Goal: Transaction & Acquisition: Download file/media

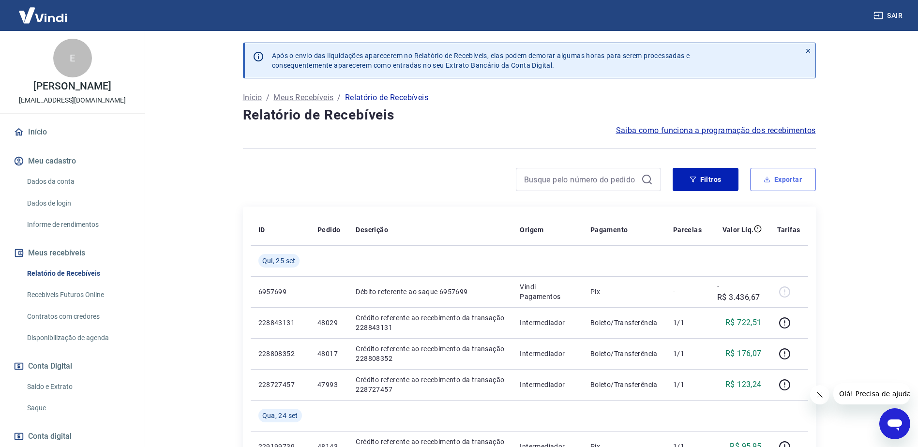
click at [802, 184] on button "Exportar" at bounding box center [783, 179] width 66 height 23
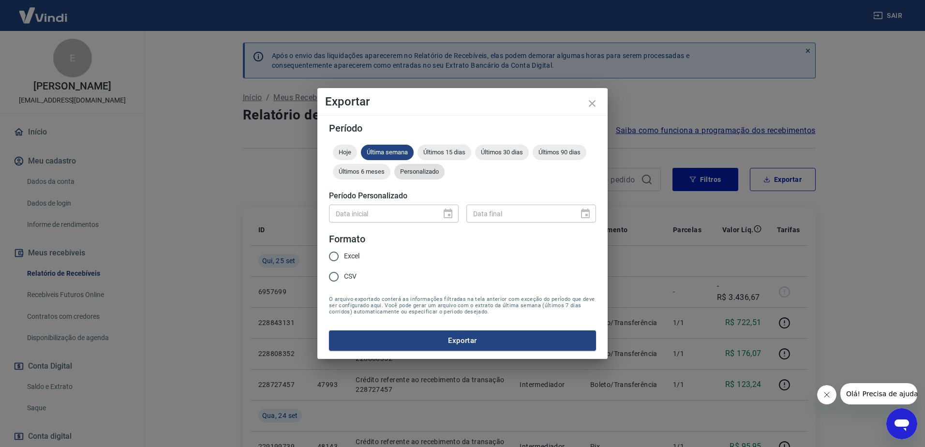
click at [416, 170] on span "Personalizado" at bounding box center [419, 171] width 50 height 7
click at [448, 215] on icon "Choose date" at bounding box center [448, 214] width 9 height 10
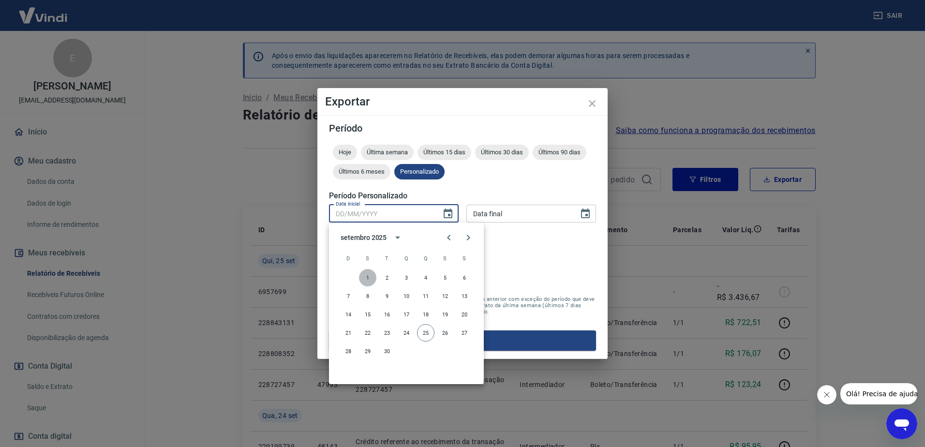
click at [364, 276] on button "1" at bounding box center [367, 277] width 17 height 17
type input "[DATE]"
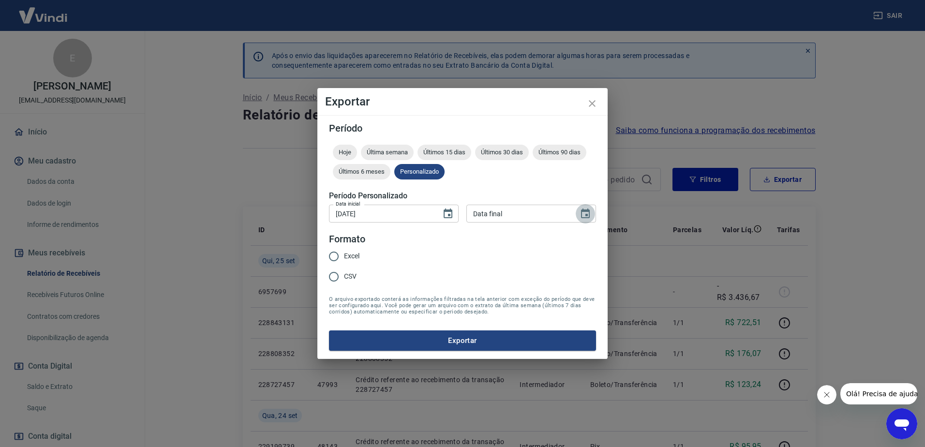
click at [584, 212] on icon "Choose date" at bounding box center [586, 214] width 12 height 12
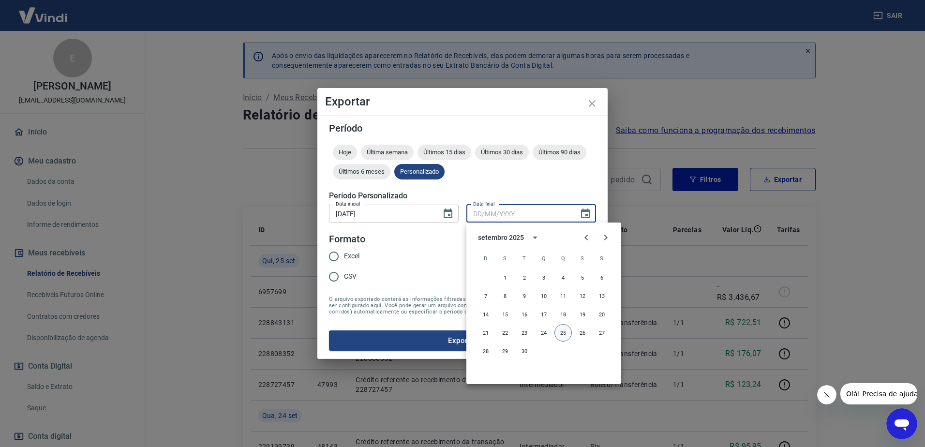
click at [561, 331] on button "25" at bounding box center [563, 332] width 17 height 17
type input "[DATE]"
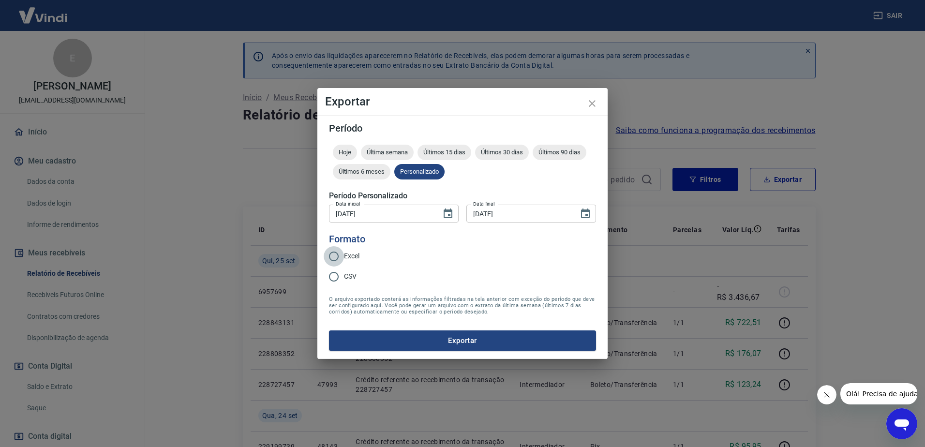
click at [343, 253] on input "Excel" at bounding box center [334, 256] width 20 height 20
radio input "true"
click at [448, 343] on button "Exportar" at bounding box center [462, 341] width 267 height 20
